Goal: Transaction & Acquisition: Obtain resource

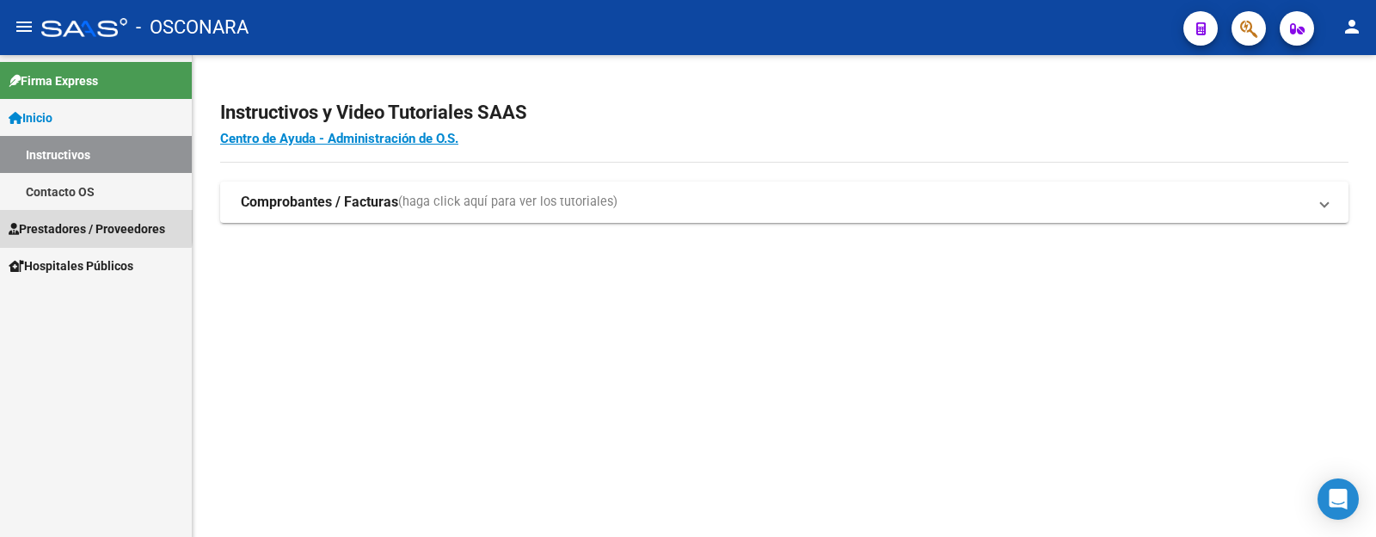
click at [74, 222] on span "Prestadores / Proveedores" at bounding box center [87, 228] width 157 height 19
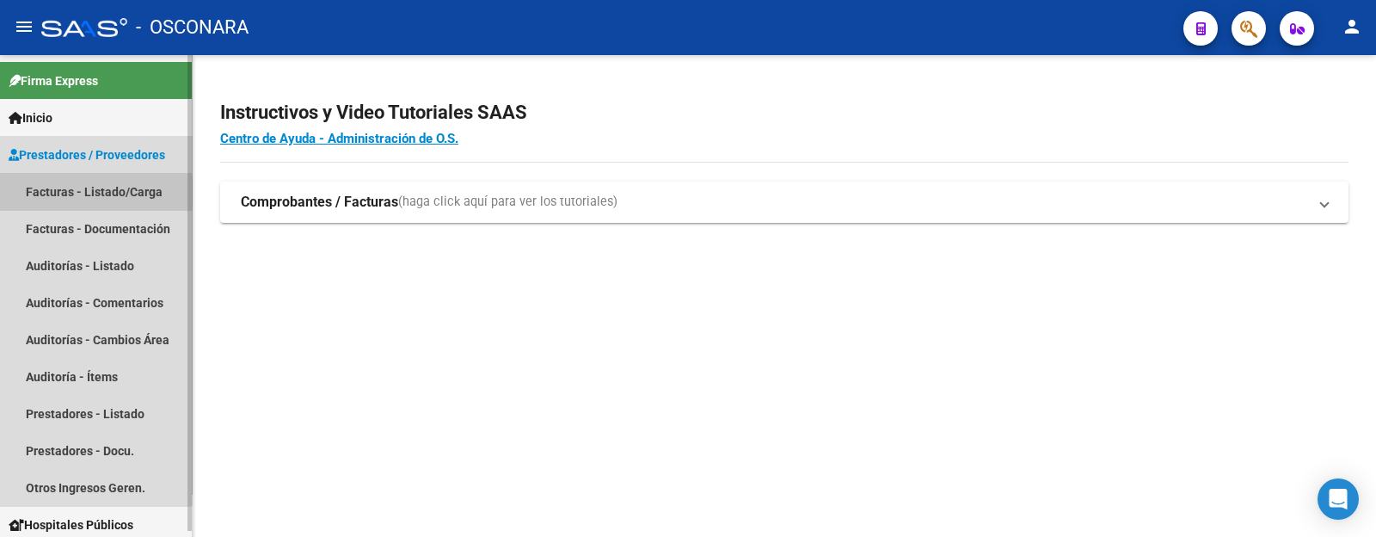
click at [77, 193] on link "Facturas - Listado/Carga" at bounding box center [96, 191] width 192 height 37
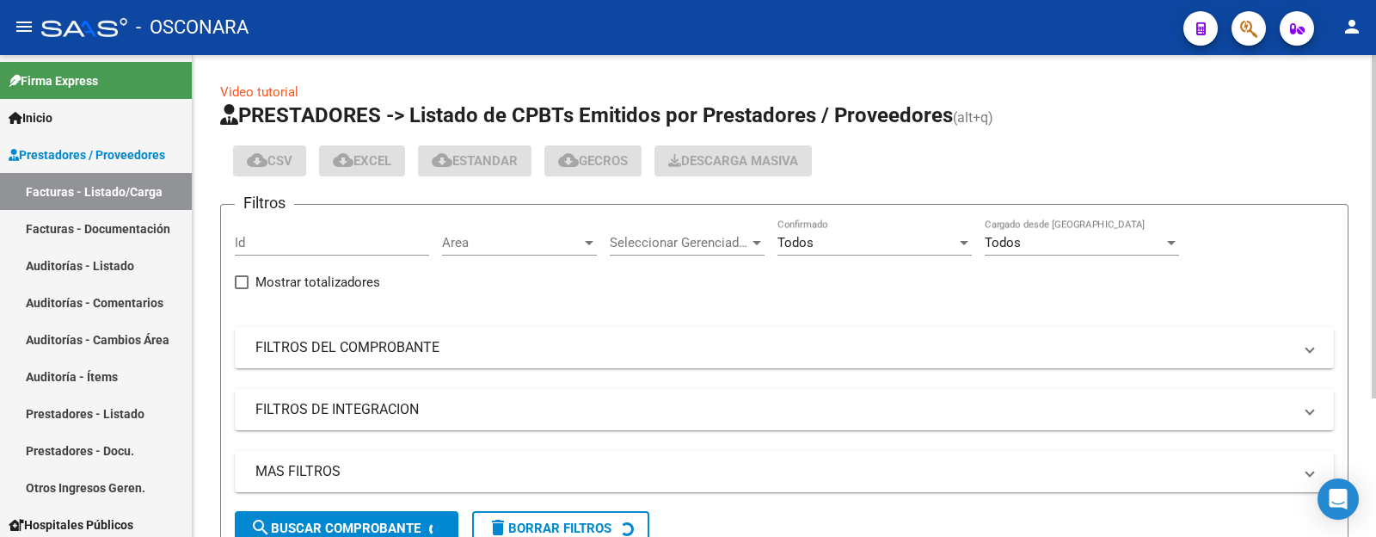
click at [456, 345] on mat-panel-title "FILTROS DEL COMPROBANTE" at bounding box center [773, 347] width 1037 height 19
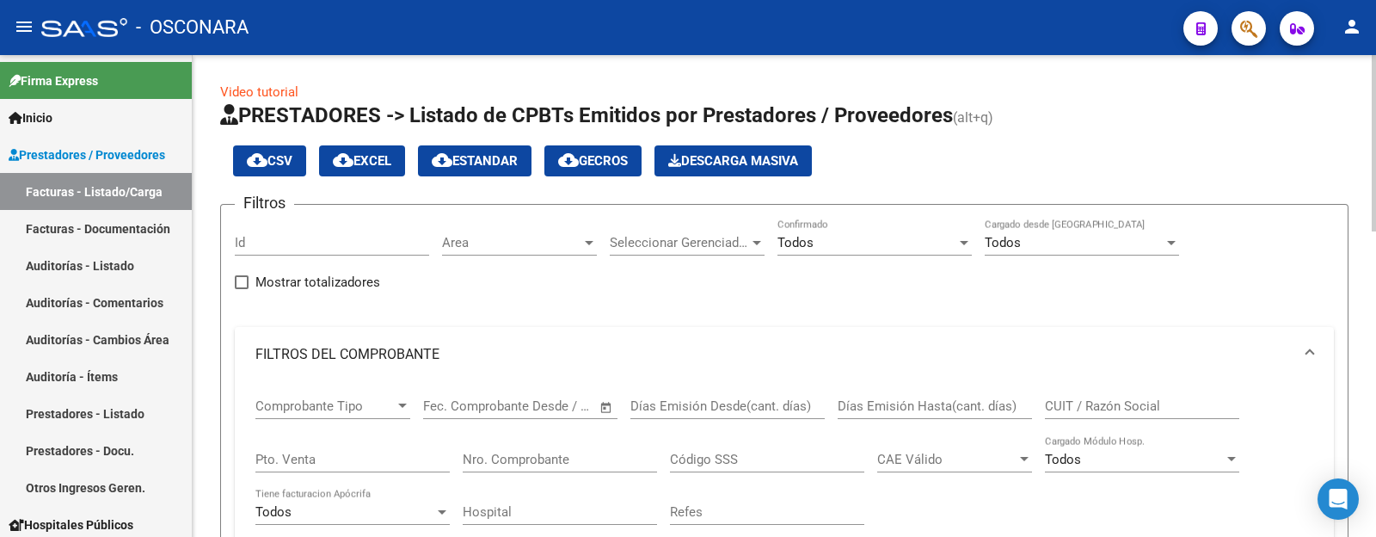
click at [508, 456] on input "Nro. Comprobante" at bounding box center [560, 459] width 194 height 15
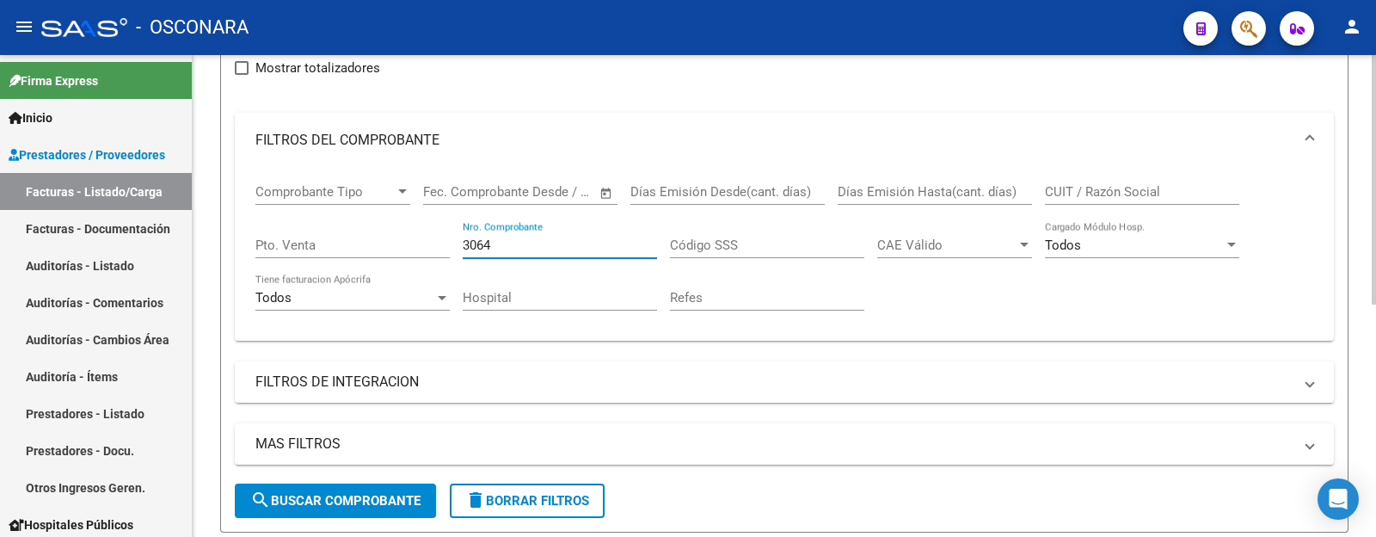
scroll to position [429, 0]
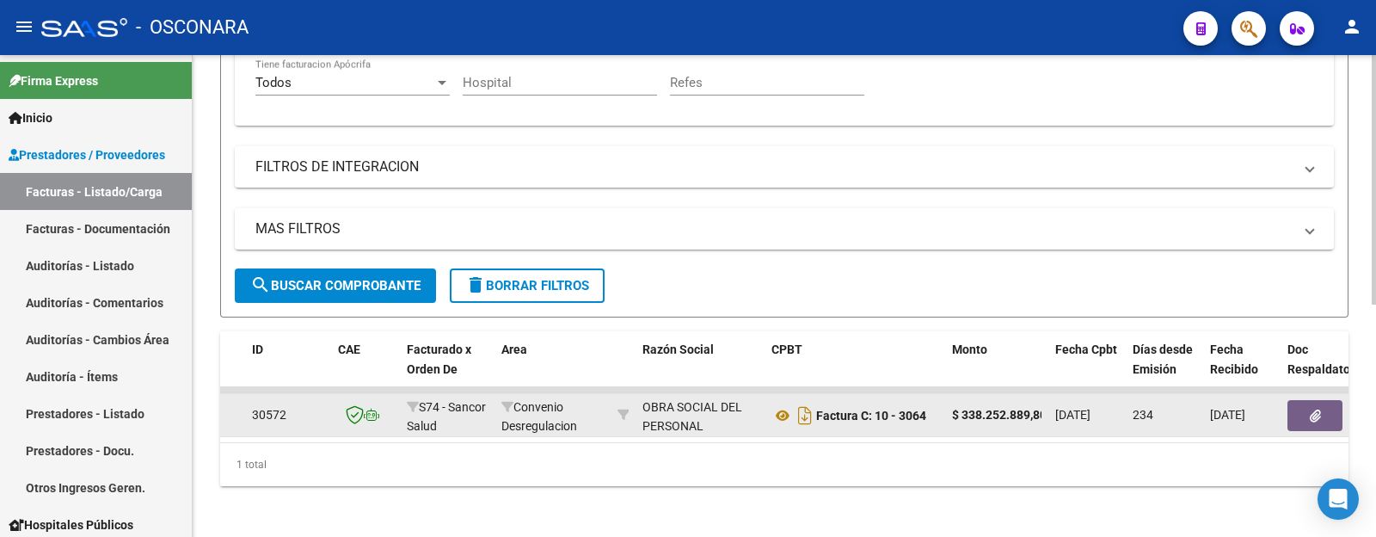
type input "3064"
click at [1316, 412] on icon "button" at bounding box center [1315, 415] width 11 height 13
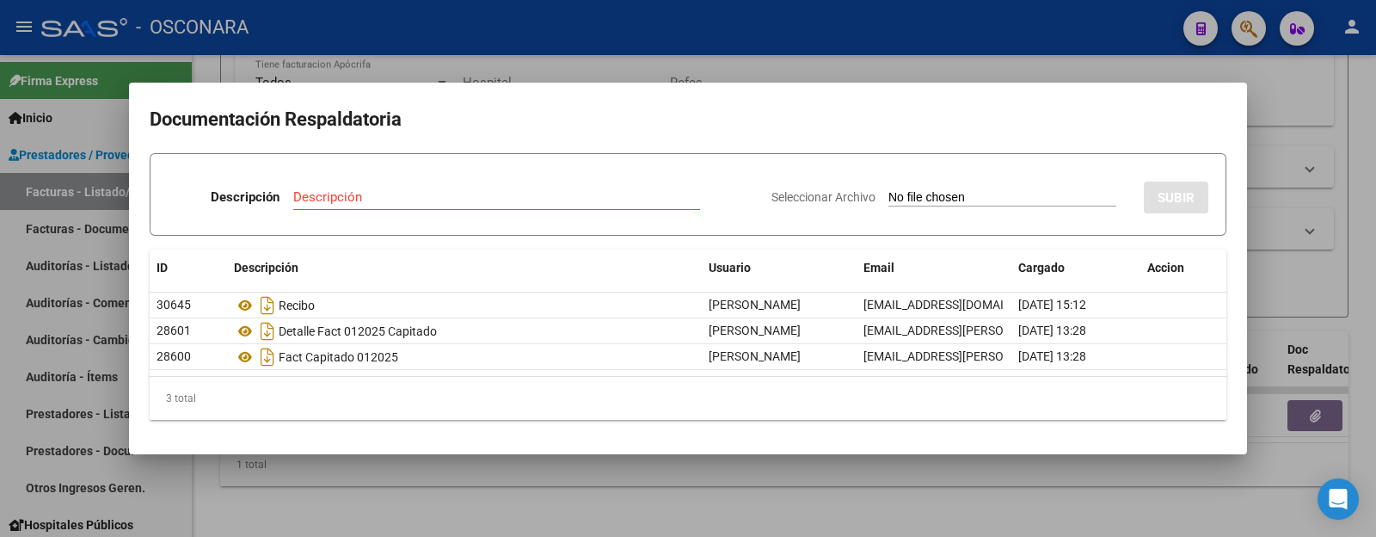
click at [1282, 290] on div at bounding box center [688, 268] width 1376 height 537
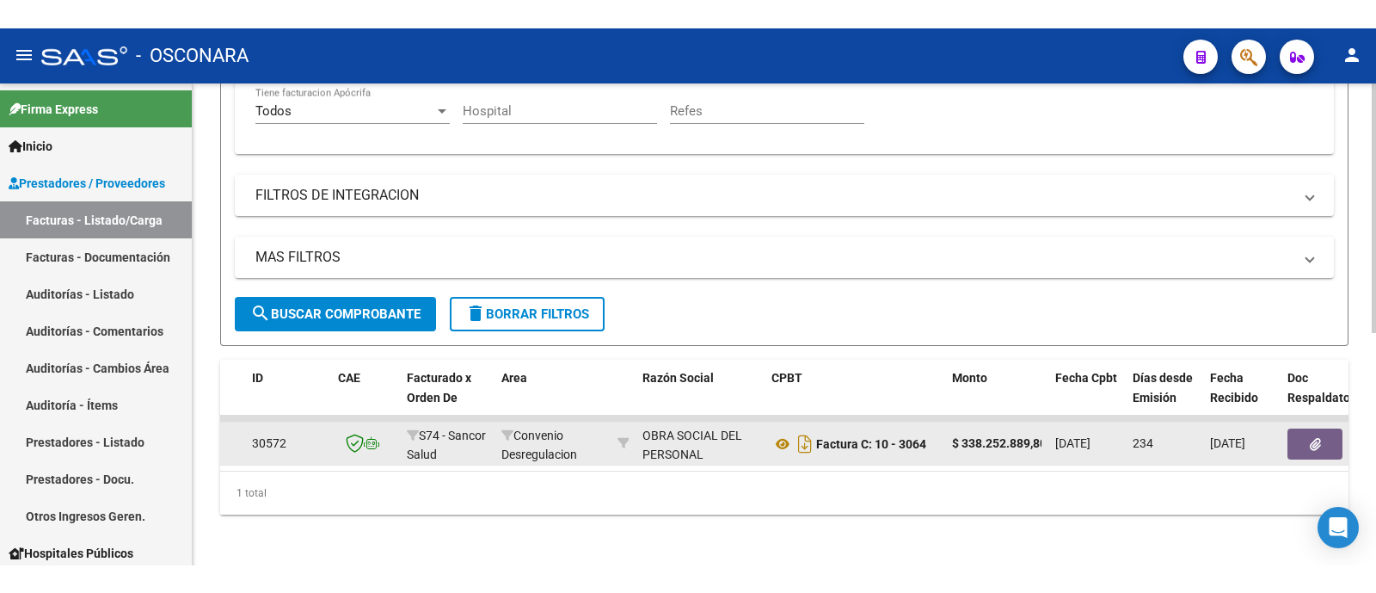
scroll to position [0, 6]
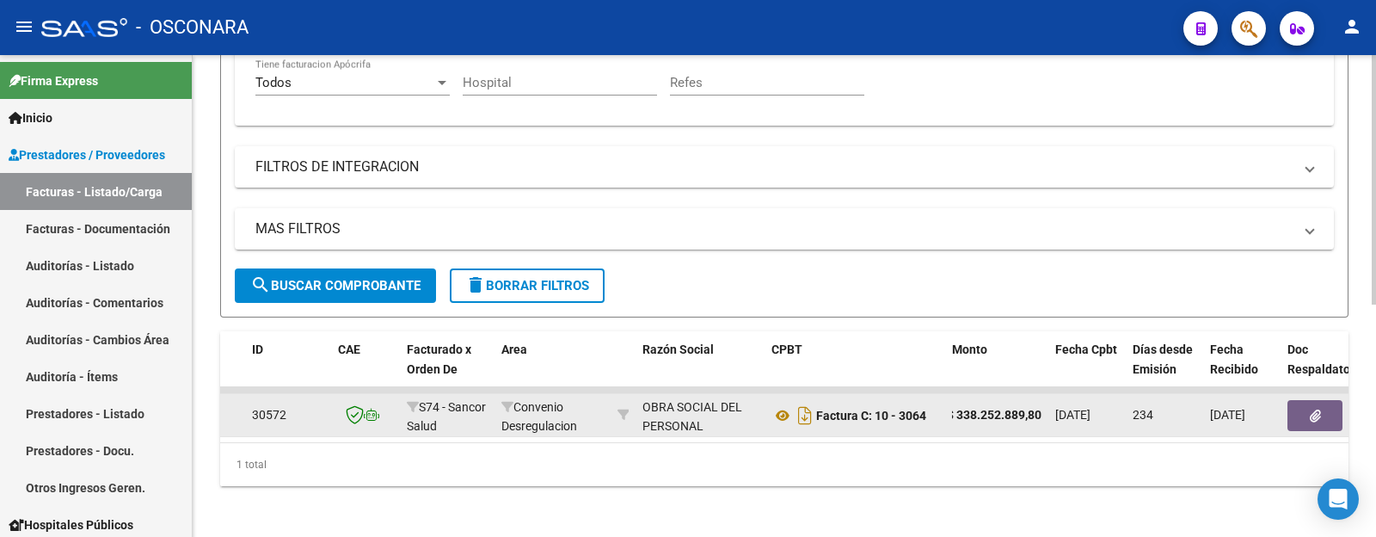
drag, startPoint x: 950, startPoint y: 415, endPoint x: 1045, endPoint y: 425, distance: 96.0
click at [1045, 425] on datatable-body-cell "$ 338.252.889,80" at bounding box center [996, 415] width 103 height 42
click at [1320, 414] on icon "button" at bounding box center [1315, 415] width 11 height 13
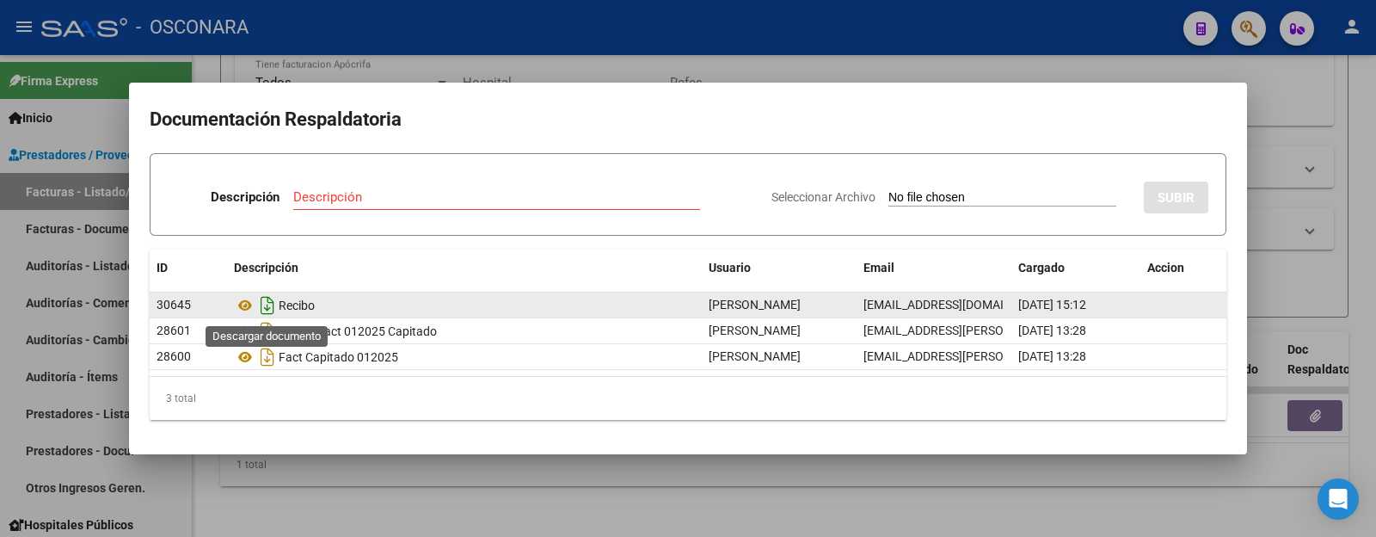
click at [273, 303] on icon "Descargar documento" at bounding box center [267, 306] width 22 height 28
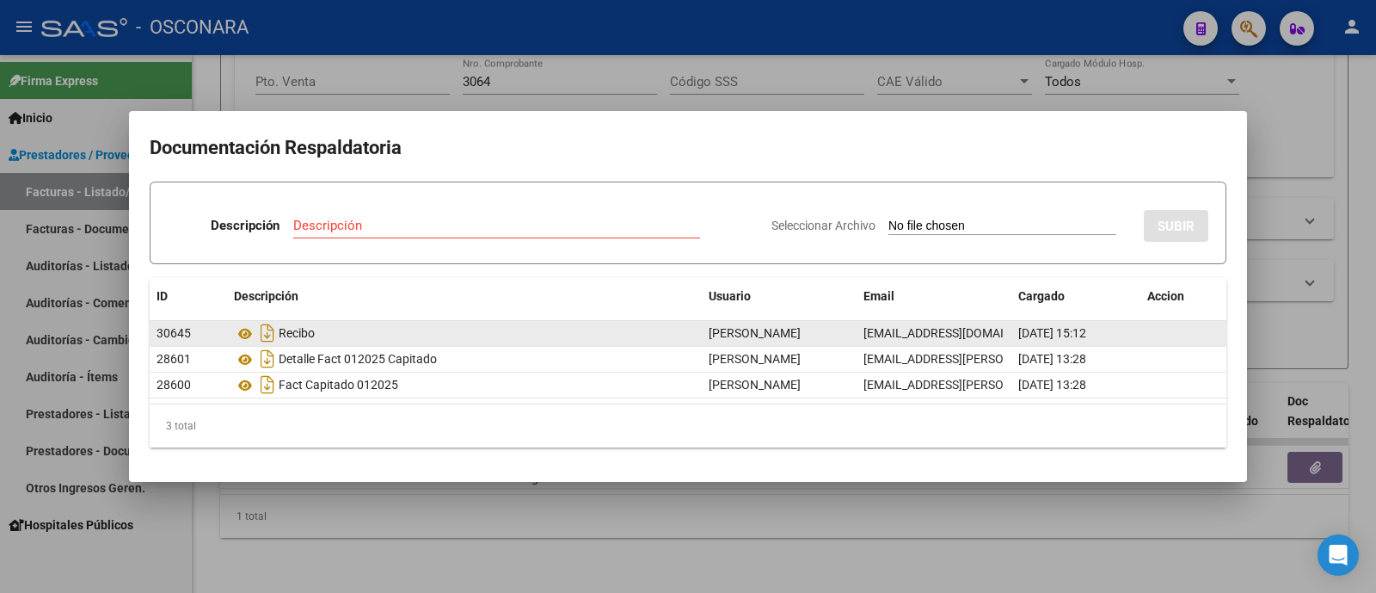
scroll to position [394, 0]
click at [422, 574] on div at bounding box center [688, 296] width 1376 height 593
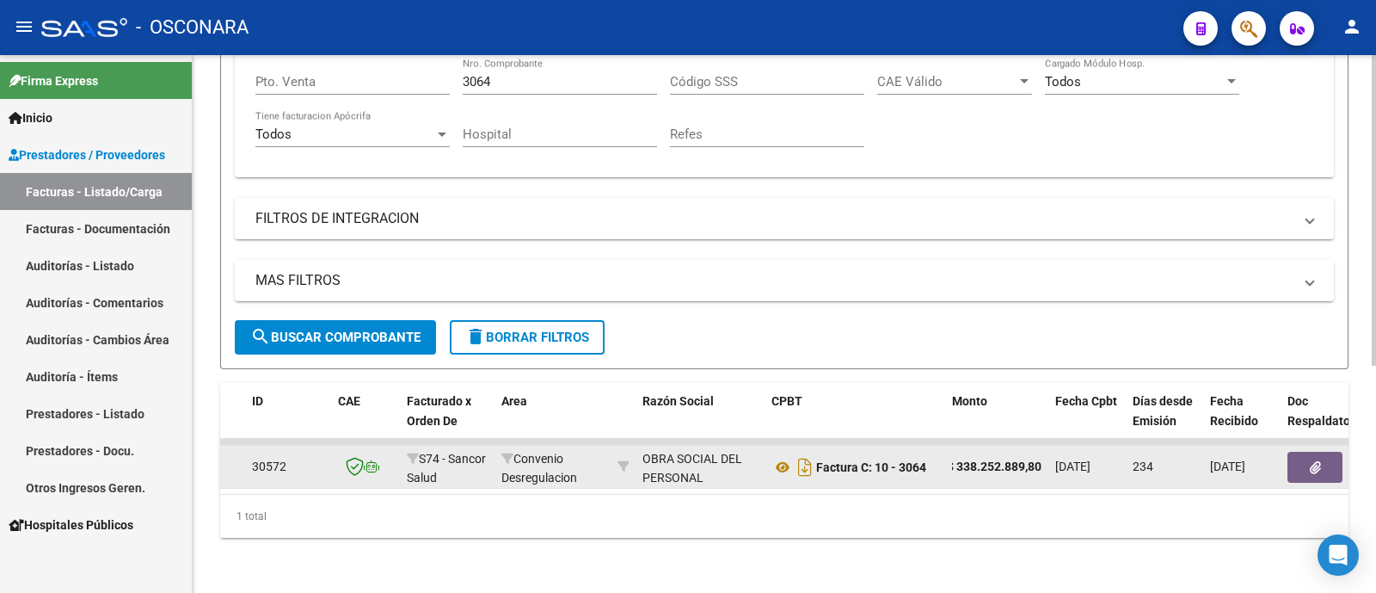
click at [1320, 452] on button "button" at bounding box center [1315, 467] width 55 height 31
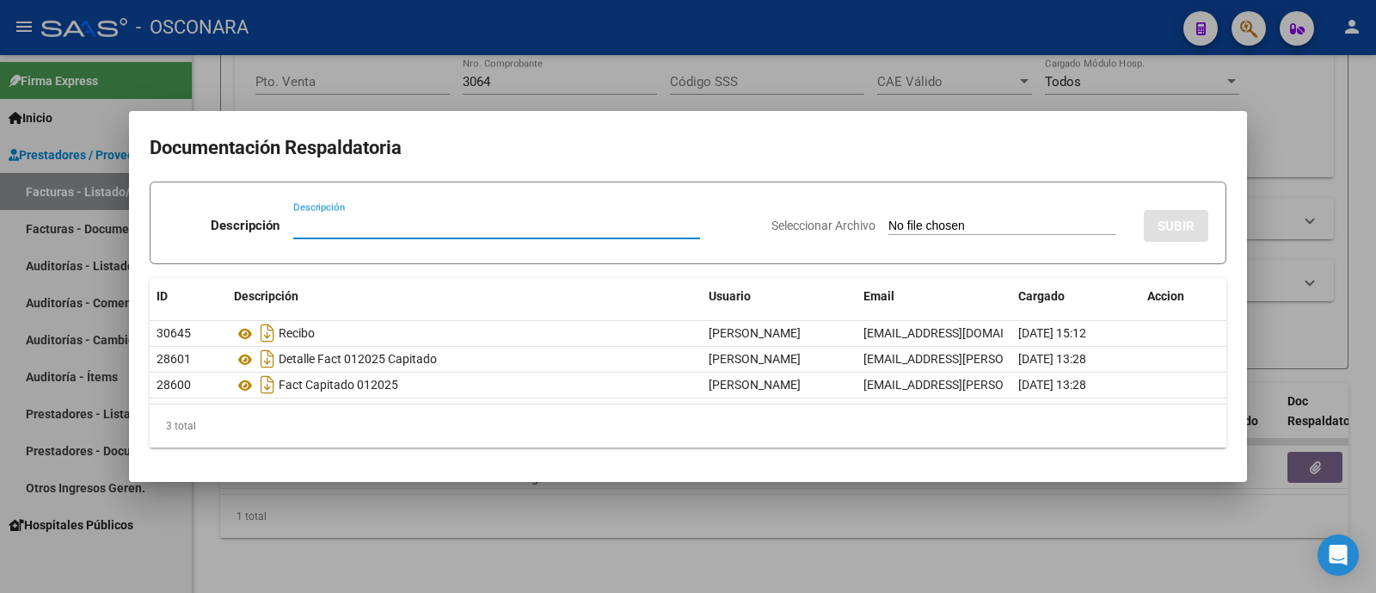
click at [564, 545] on div at bounding box center [688, 296] width 1376 height 593
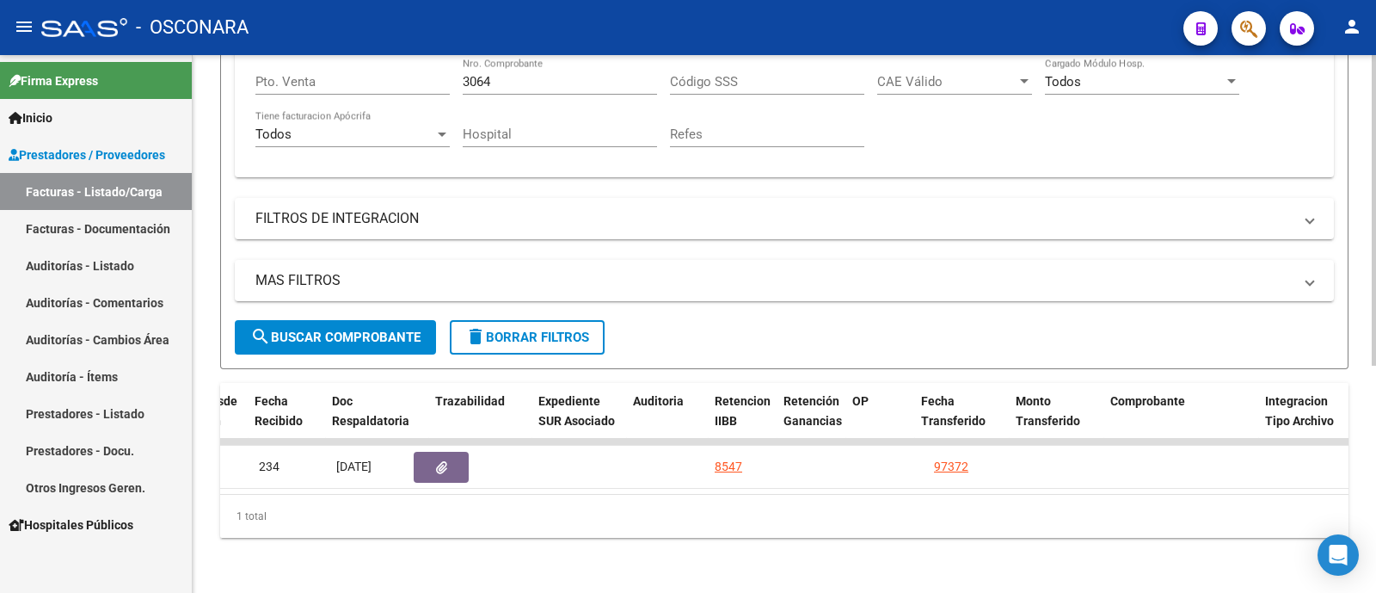
scroll to position [0, 864]
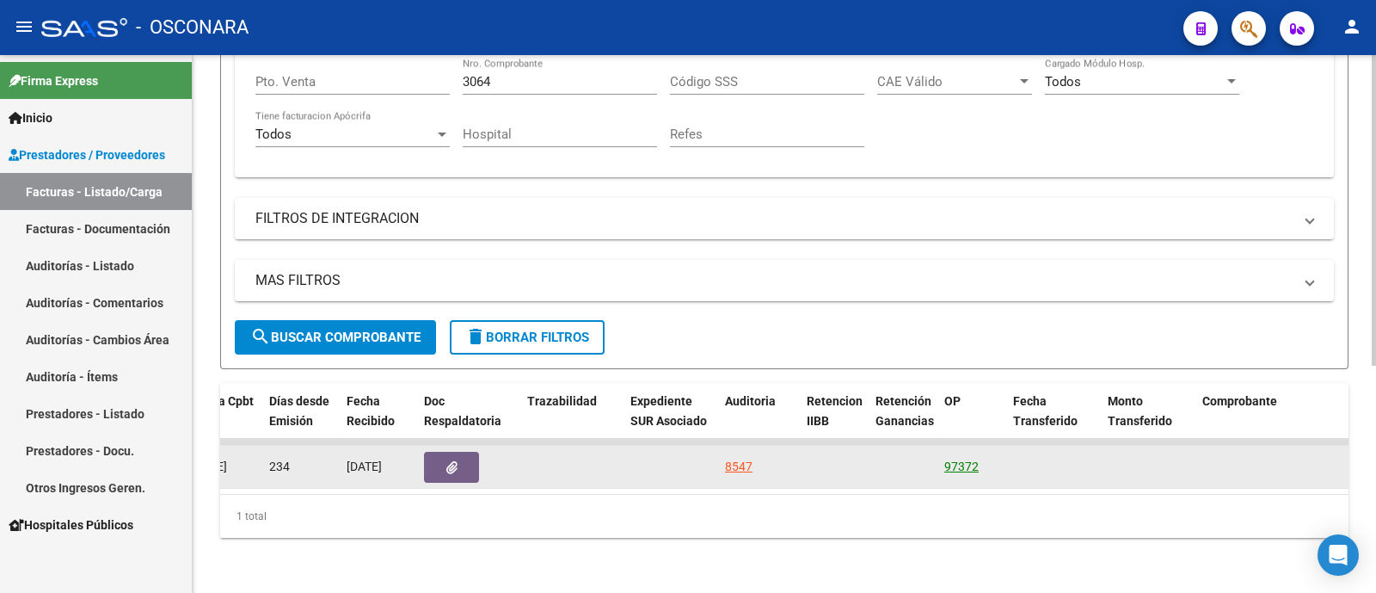
click at [969, 459] on link "97372" at bounding box center [962, 466] width 34 height 14
